Goal: Feedback & Contribution: Contribute content

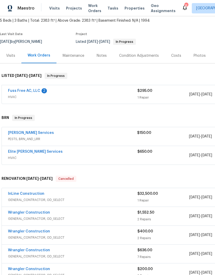
scroll to position [30, 0]
click at [32, 92] on link "Fuss Free AC, LLC" at bounding box center [24, 91] width 32 height 4
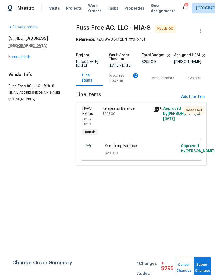
click at [119, 83] on div "Progress Updates 2" at bounding box center [125, 78] width 30 height 10
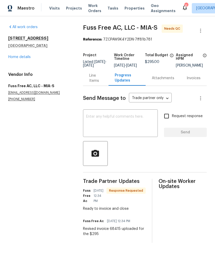
click at [16, 58] on link "Home details" at bounding box center [19, 57] width 22 height 4
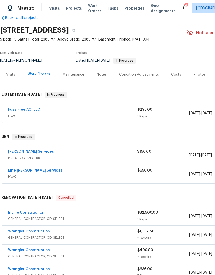
scroll to position [12, 0]
click at [97, 75] on div "Notes" at bounding box center [102, 74] width 10 height 5
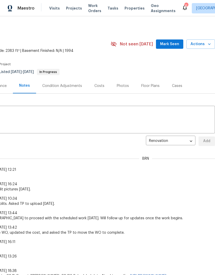
scroll to position [0, 76]
click at [172, 44] on span "Mark Seen" at bounding box center [169, 44] width 19 height 6
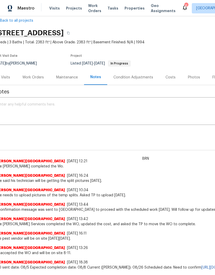
scroll to position [2, 1]
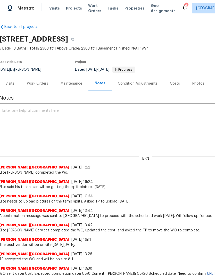
click at [68, 114] on textarea at bounding box center [145, 118] width 286 height 18
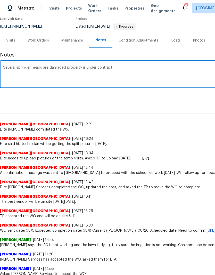
scroll to position [45, 0]
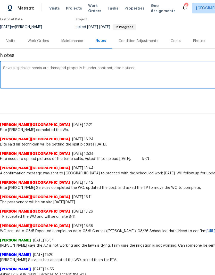
click at [38, 67] on textarea "Several sprinkler heads are damaged property is under contract, also noticed" at bounding box center [146, 75] width 286 height 18
click at [109, 64] on div "Several sprinkler heads are damaged property is under contract, also noticed x ​" at bounding box center [146, 75] width 292 height 26
click at [109, 68] on textarea "Several sprinkler heads are damaged property is under contract, also noticed" at bounding box center [146, 75] width 286 height 18
click at [141, 65] on div "Several sprinkler heads are damaged property is under contract , also noticed x…" at bounding box center [146, 75] width 292 height 26
click at [136, 67] on textarea "Several sprinkler heads are damaged property is under contract , also noticed" at bounding box center [146, 75] width 286 height 18
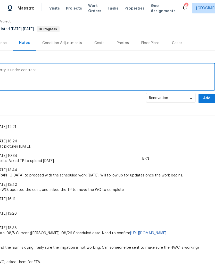
scroll to position [43, 76]
type textarea "Several sprinkler heads are damaged property is under contract."
click at [206, 101] on span "Add" at bounding box center [207, 98] width 8 height 6
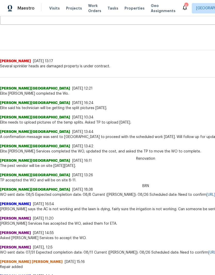
scroll to position [109, 0]
